Goal: Complete application form

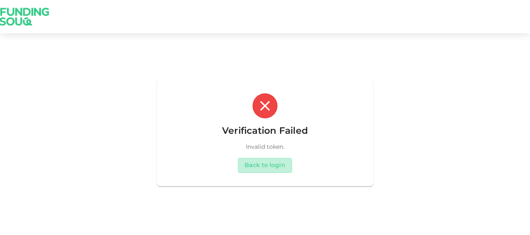
click at [264, 166] on button "Back to login" at bounding box center [265, 165] width 54 height 15
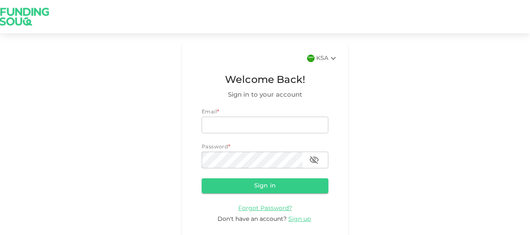
type input "[EMAIL_ADDRESS][DOMAIN_NAME]"
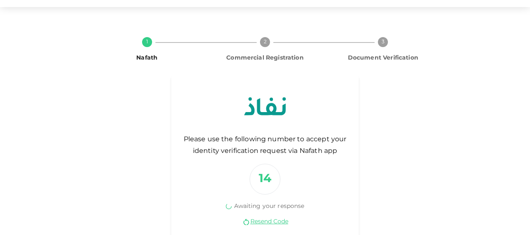
scroll to position [47, 0]
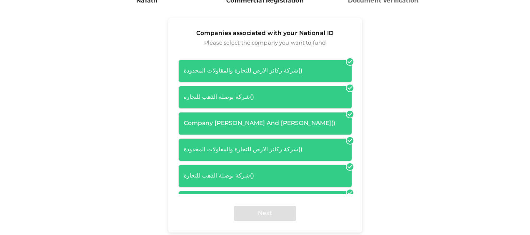
click at [415, 142] on div "Companies associated with your National ID Please select the company you want t…" at bounding box center [265, 134] width 354 height 233
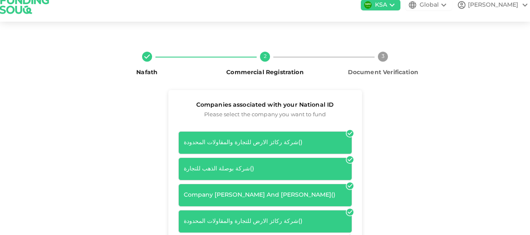
scroll to position [42, 0]
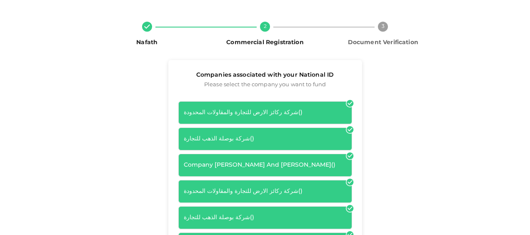
click at [317, 110] on div "شركة ركائز الارض للتجارة والمقاولات المحدودة ( )" at bounding box center [265, 112] width 163 height 9
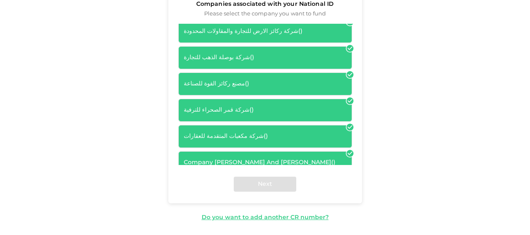
scroll to position [109, 0]
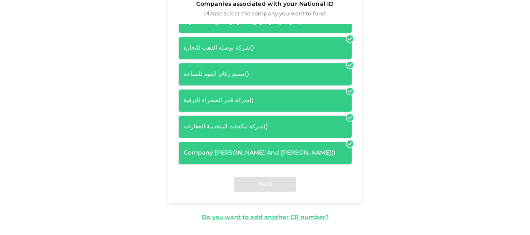
click at [261, 184] on div "Next" at bounding box center [265, 184] width 194 height 38
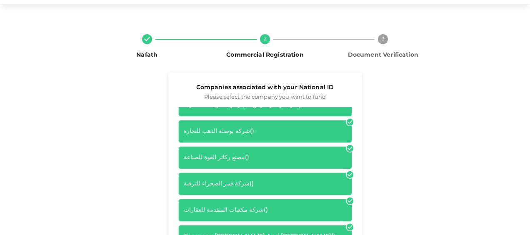
scroll to position [42, 0]
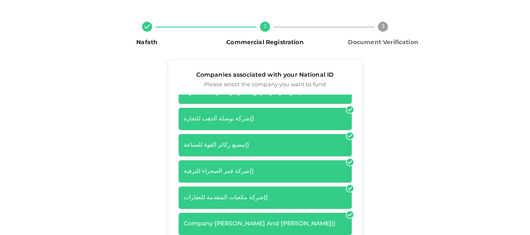
click at [346, 132] on icon at bounding box center [349, 135] width 7 height 7
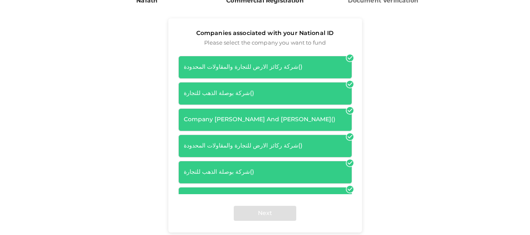
scroll to position [0, 0]
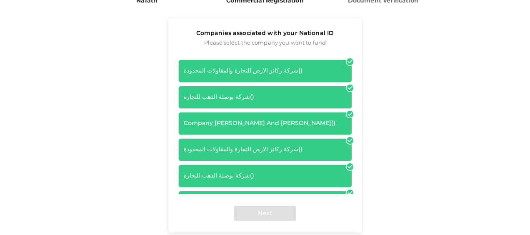
click at [346, 61] on icon at bounding box center [349, 61] width 7 height 7
click at [331, 70] on div "شركة ركائز الارض للتجارة والمقاولات المحدودة ( )" at bounding box center [265, 71] width 163 height 9
click at [326, 72] on div "شركة ركائز الارض للتجارة والمقاولات المحدودة ( )" at bounding box center [265, 71] width 163 height 9
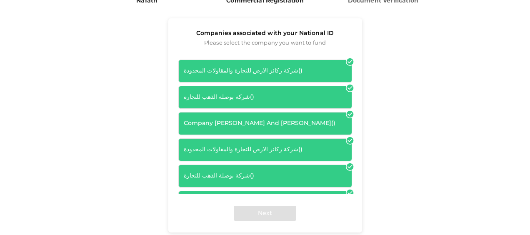
click at [278, 74] on div "شركة ركائز الارض للتجارة والمقاولات المحدودة ( )" at bounding box center [265, 71] width 163 height 9
click at [268, 73] on div "شركة ركائز الارض للتجارة والمقاولات المحدودة ( )" at bounding box center [265, 71] width 163 height 9
drag, startPoint x: 268, startPoint y: 73, endPoint x: 289, endPoint y: 74, distance: 20.9
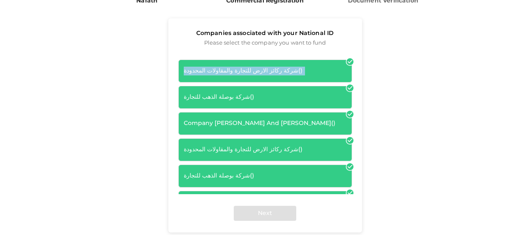
click at [285, 74] on div "شركة ركائز الارض للتجارة والمقاولات المحدودة ( )" at bounding box center [265, 71] width 163 height 9
click at [346, 60] on icon at bounding box center [350, 61] width 8 height 8
click at [346, 63] on icon at bounding box center [349, 61] width 7 height 7
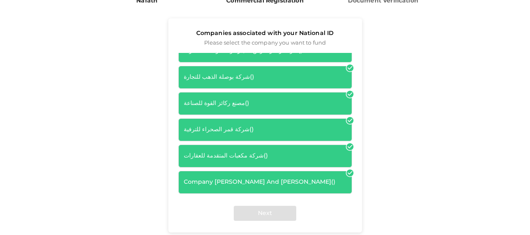
scroll to position [109, 0]
click at [250, 210] on div "Next" at bounding box center [265, 213] width 194 height 38
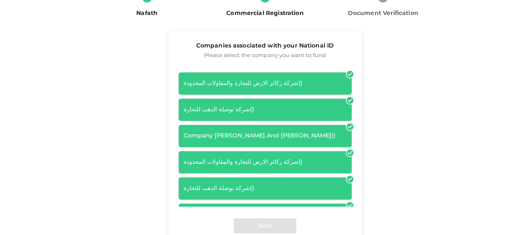
scroll to position [83, 0]
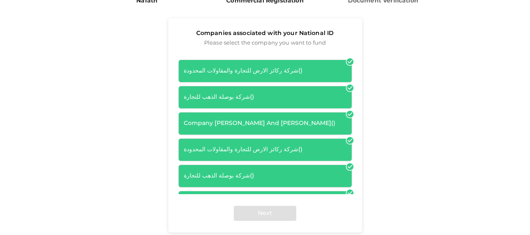
click at [298, 70] on span "( )" at bounding box center [300, 71] width 4 height 6
click at [257, 80] on div "شركة ركائز الارض للتجارة والمقاولات المحدودة ( )" at bounding box center [265, 71] width 174 height 23
click at [257, 95] on div "شركة بوصلة الذهب للتجارة ( )" at bounding box center [265, 97] width 163 height 9
click at [259, 111] on div "شركة ركائز الارض للتجارة والمقاولات المحدودة ( ) شركة بوصلة الذهب للتجارة ( ) C…" at bounding box center [265, 176] width 174 height 233
click at [260, 122] on div "Company YAHYA RADDAH ALHARBI And KHALID MOHAMMED ALHARBI ( )" at bounding box center [265, 123] width 163 height 9
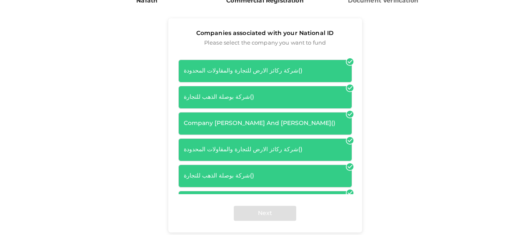
click at [253, 154] on div "شركة ركائز الارض للتجارة والمقاولات المحدودة ( )" at bounding box center [265, 149] width 163 height 9
click at [252, 175] on div "شركة بوصلة الذهب للتجارة ( )" at bounding box center [265, 176] width 174 height 23
click at [389, 82] on div "Companies associated with your National ID Please select the company you want t…" at bounding box center [265, 134] width 354 height 233
